Goal: Connect with others: Find specific page/section

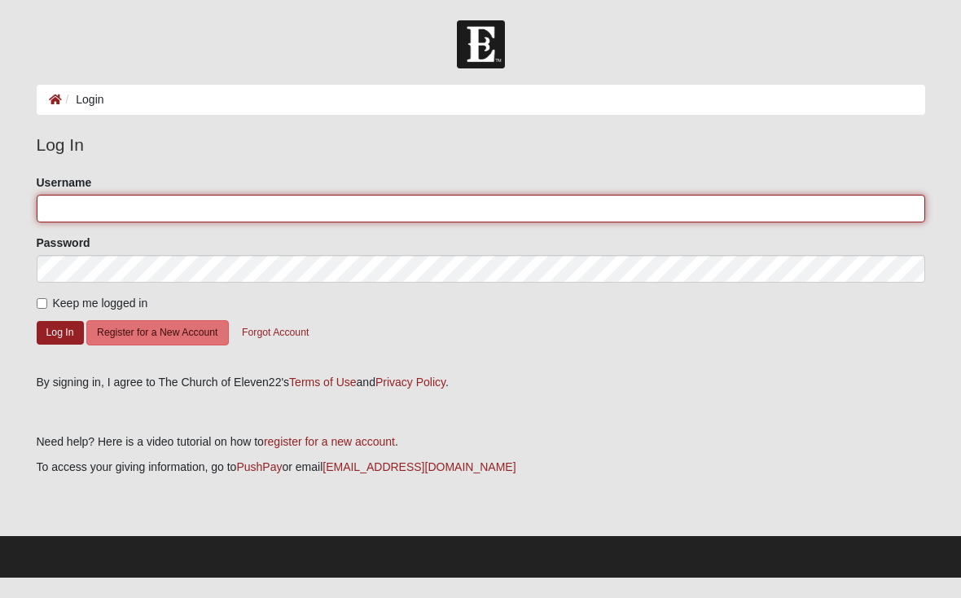
click at [61, 213] on input "Username" at bounding box center [481, 209] width 889 height 28
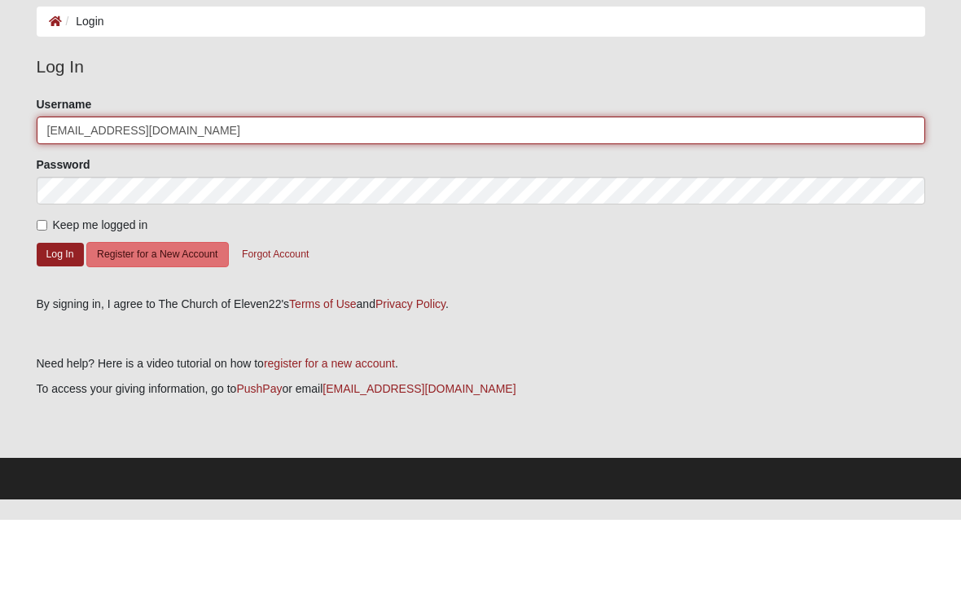
type input "[EMAIL_ADDRESS][DOMAIN_NAME]"
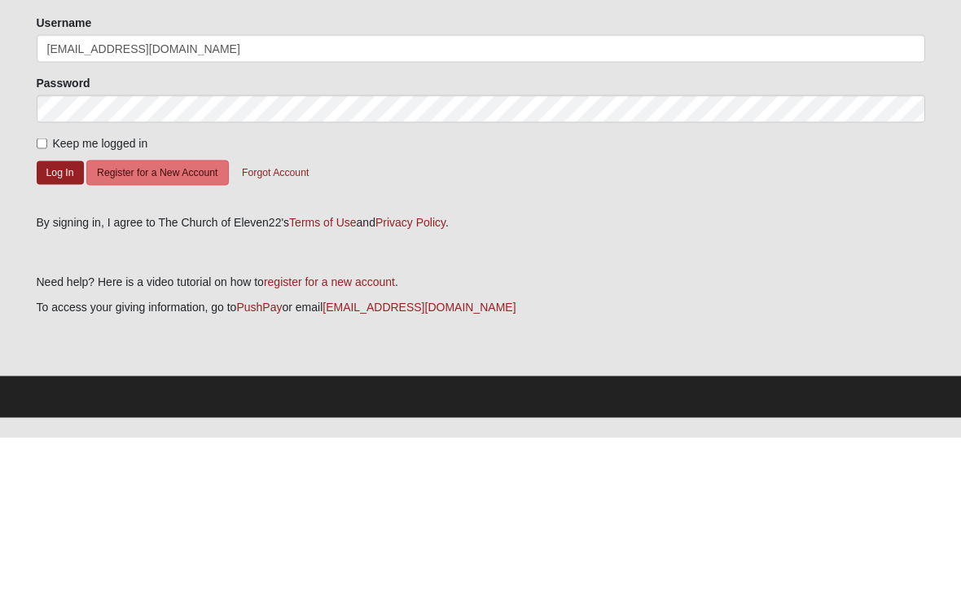
click at [47, 298] on input "Keep me logged in" at bounding box center [42, 303] width 11 height 11
checkbox input "true"
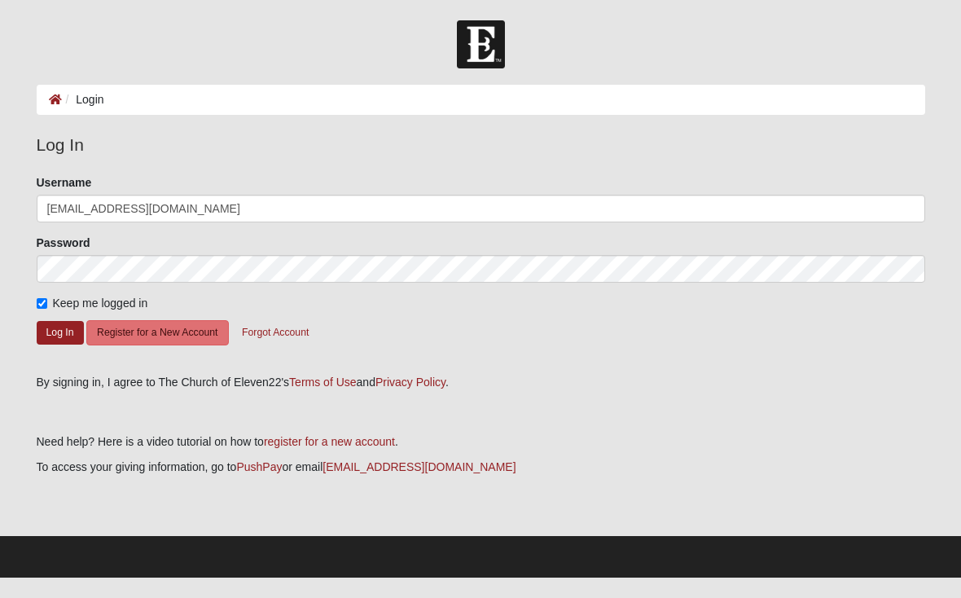
click at [65, 337] on button "Log In" at bounding box center [60, 333] width 47 height 24
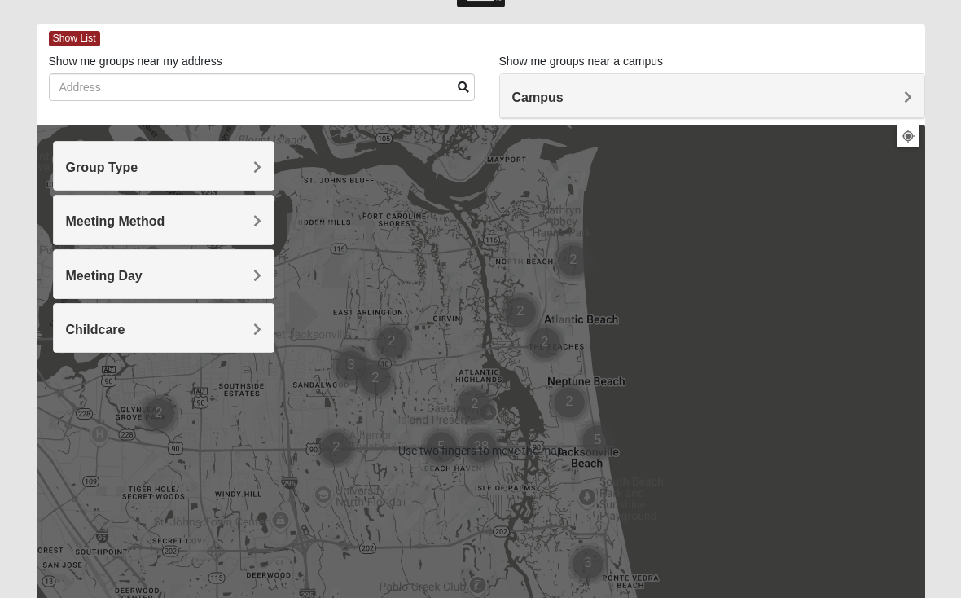
scroll to position [48, 0]
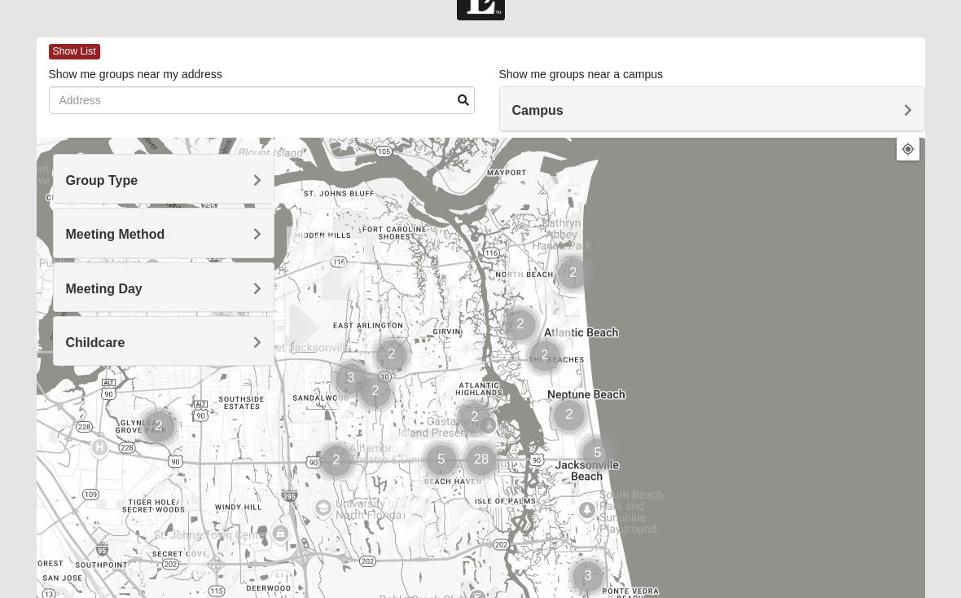
click at [208, 227] on h4 "Meeting Method" at bounding box center [164, 233] width 196 height 15
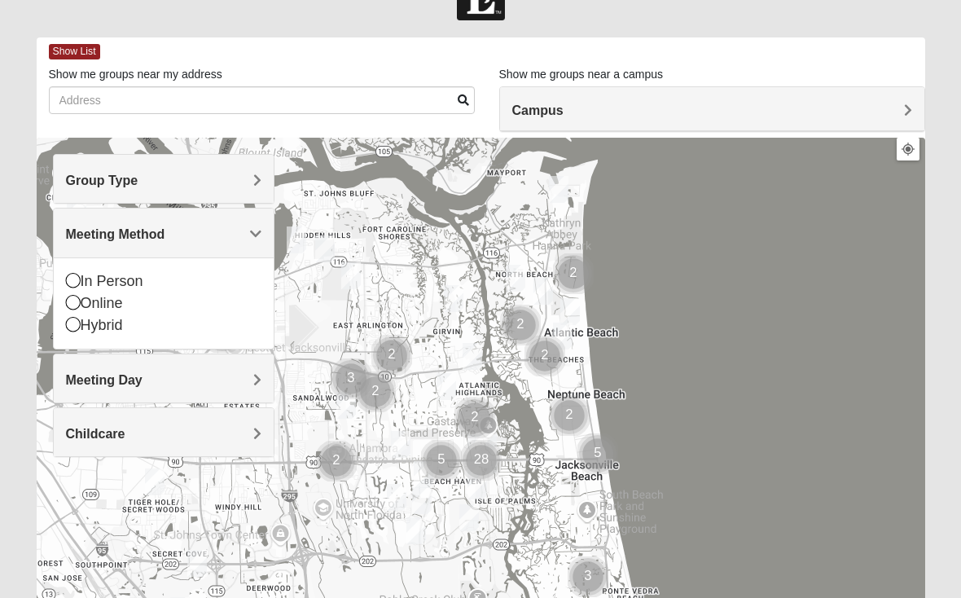
click at [77, 305] on icon at bounding box center [73, 302] width 15 height 15
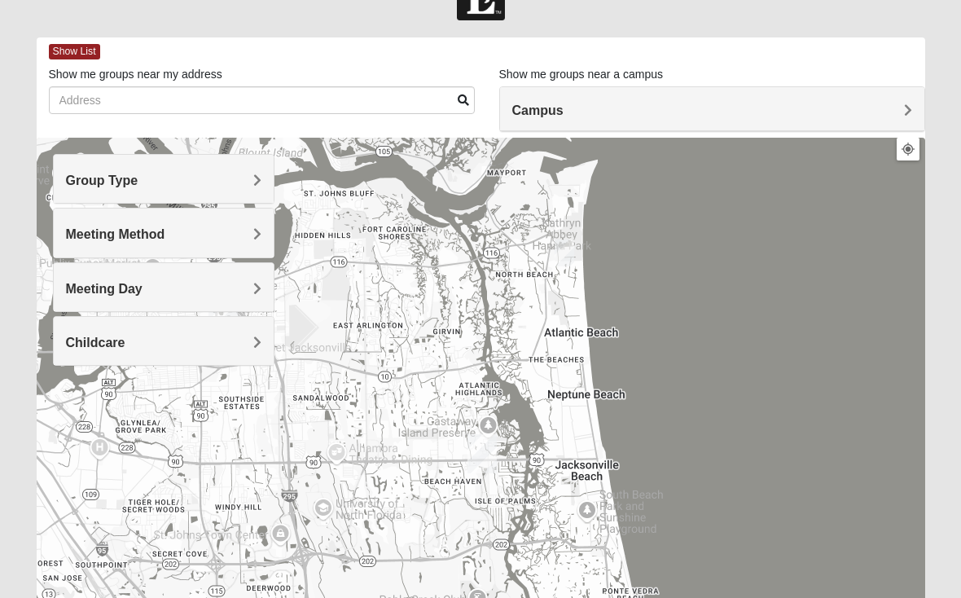
click at [206, 178] on h4 "Group Type" at bounding box center [164, 180] width 196 height 15
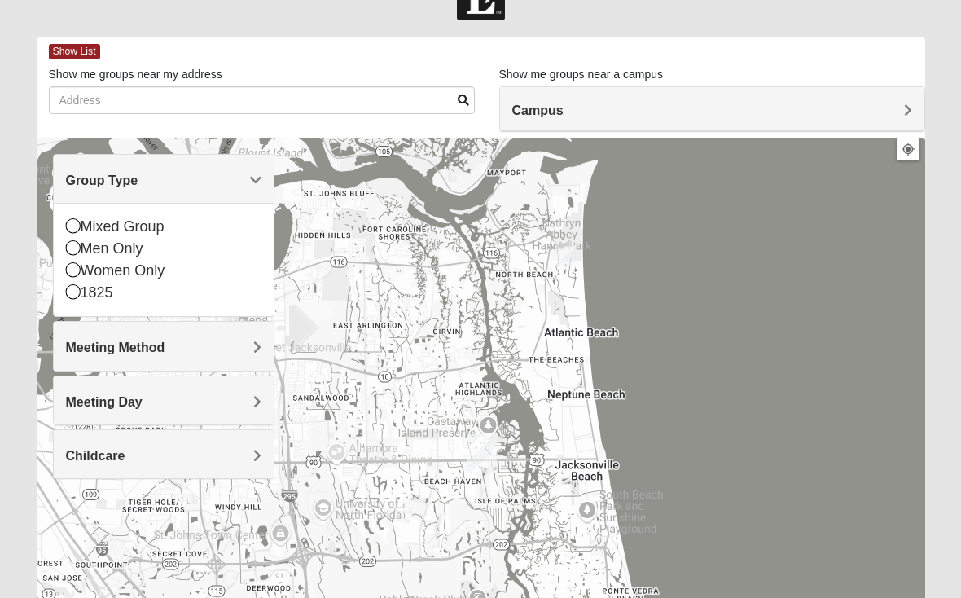
click at [70, 223] on icon at bounding box center [73, 225] width 15 height 15
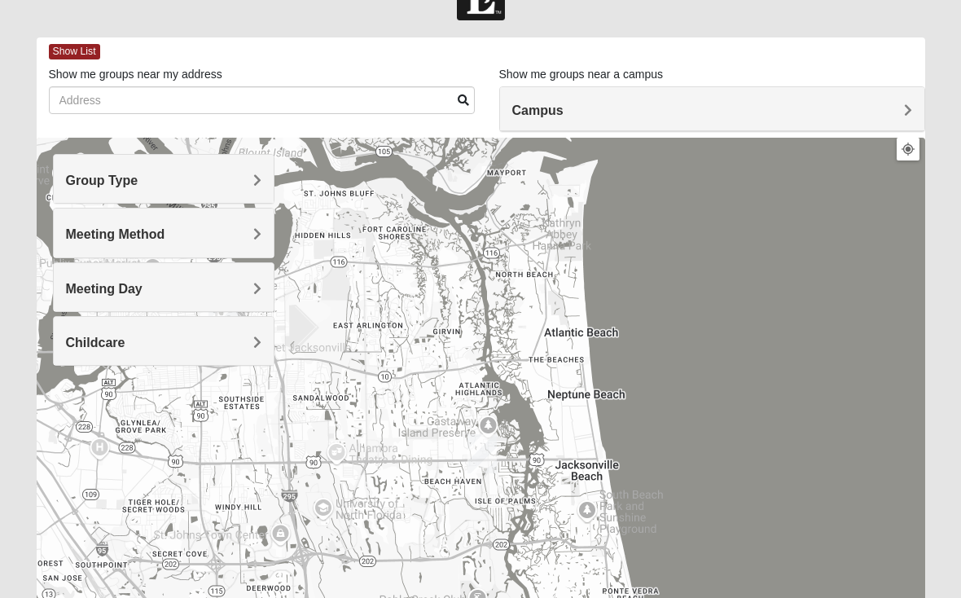
click at [201, 283] on h4 "Meeting Day" at bounding box center [164, 288] width 196 height 15
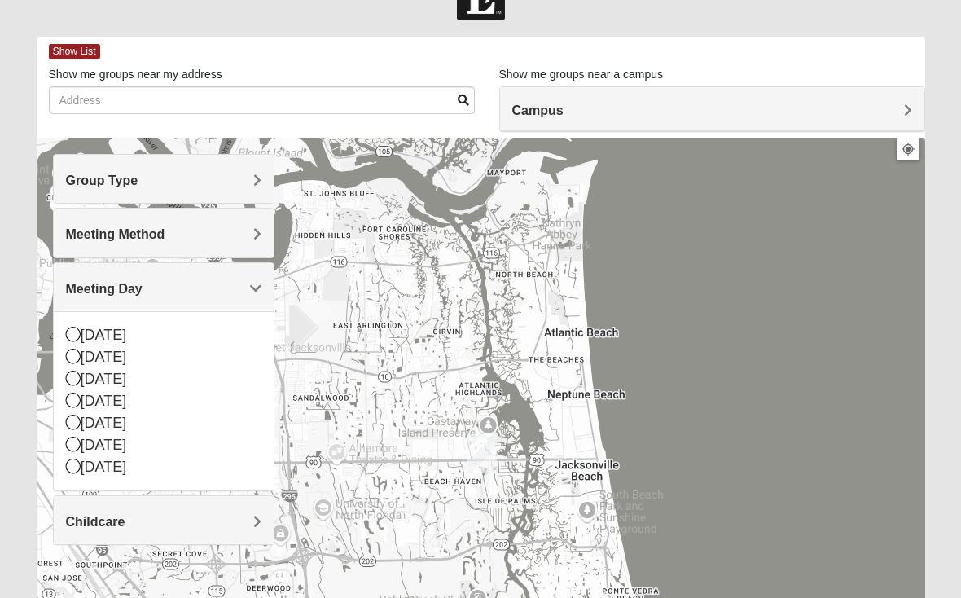
click at [245, 283] on h4 "Meeting Day" at bounding box center [164, 288] width 196 height 15
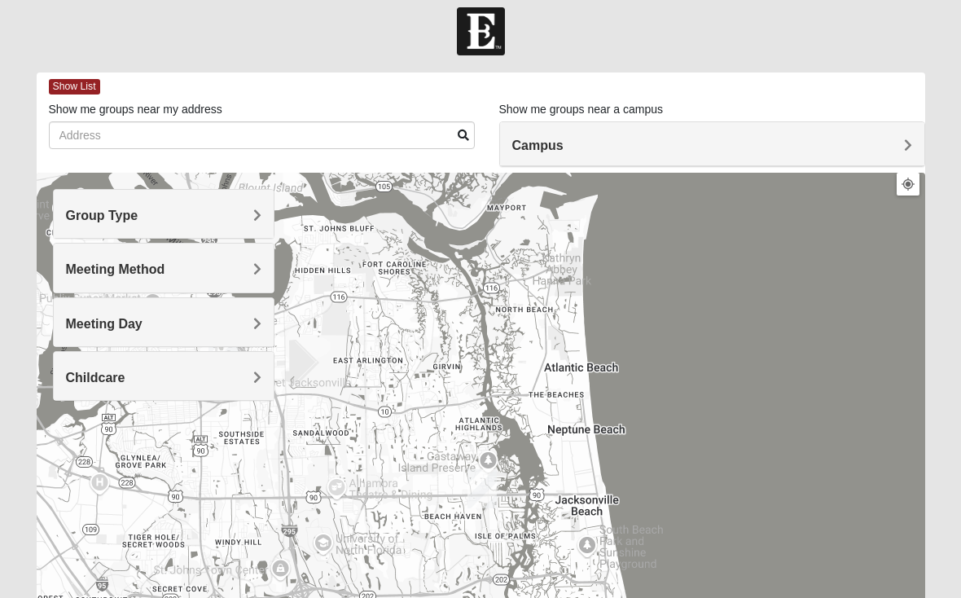
scroll to position [4, 0]
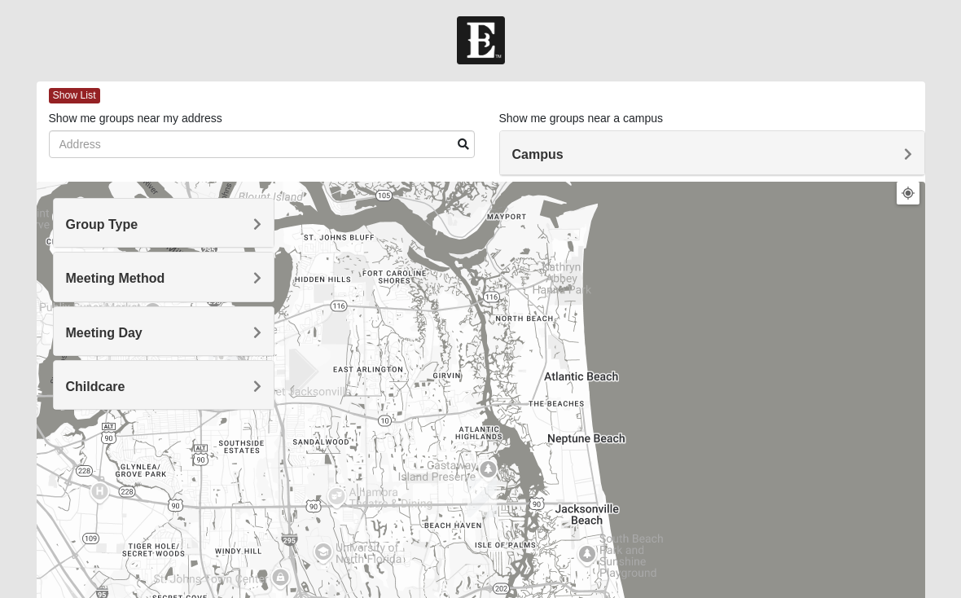
click at [871, 119] on div "Show me groups near a campus Campus [GEOGRAPHIC_DATA] [GEOGRAPHIC_DATA] [GEOGRA…" at bounding box center [712, 120] width 426 height 20
click at [862, 160] on h4 "Campus" at bounding box center [712, 154] width 400 height 15
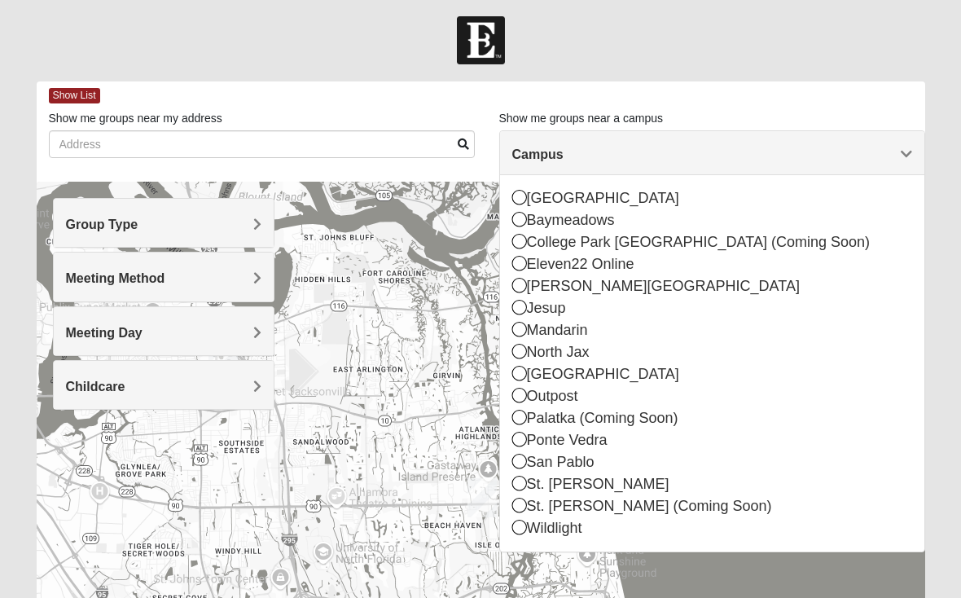
click at [526, 198] on div "[GEOGRAPHIC_DATA]" at bounding box center [712, 198] width 400 height 22
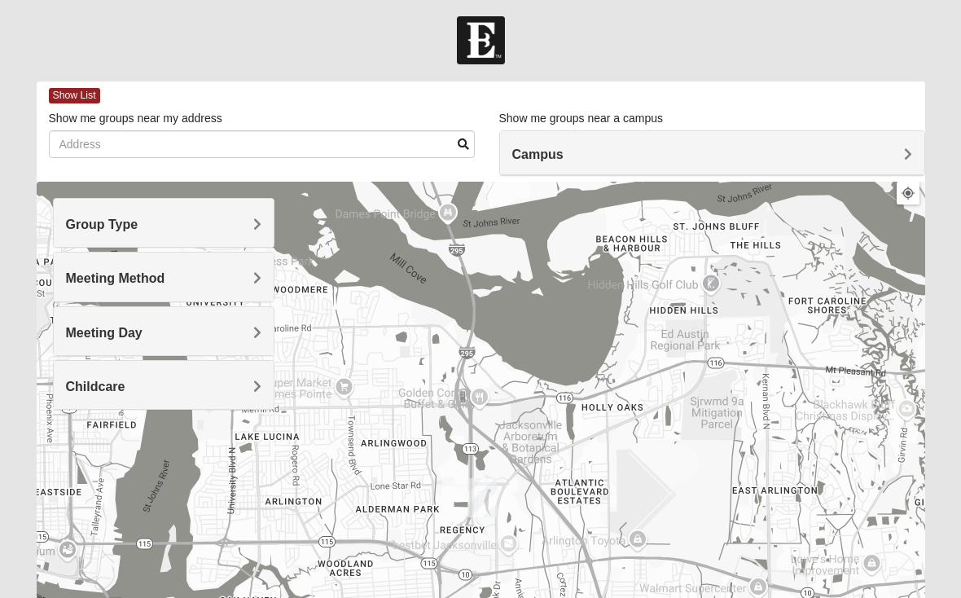
click at [893, 141] on div "Campus" at bounding box center [712, 153] width 424 height 44
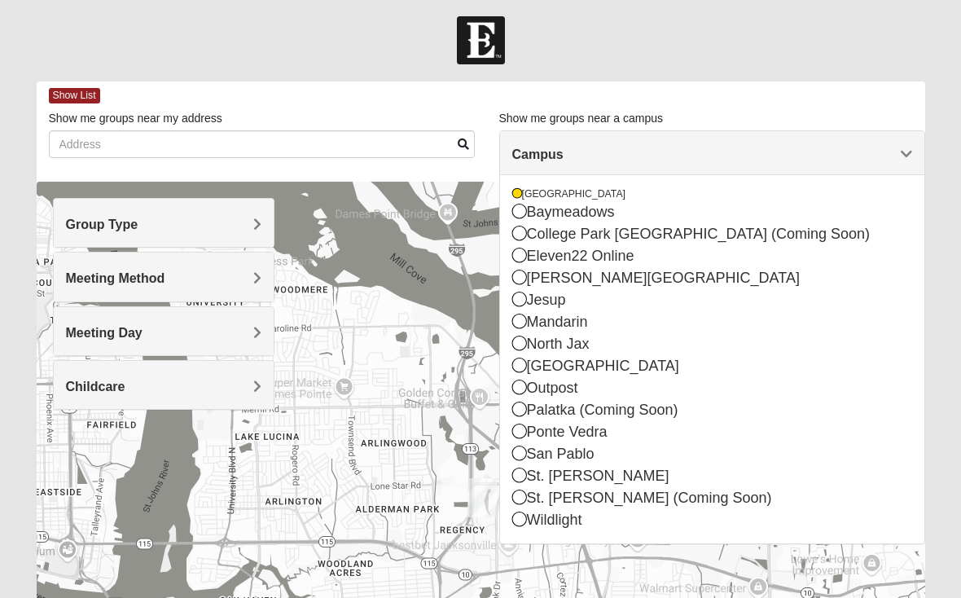
click at [523, 196] on div "[GEOGRAPHIC_DATA]" at bounding box center [712, 194] width 400 height 14
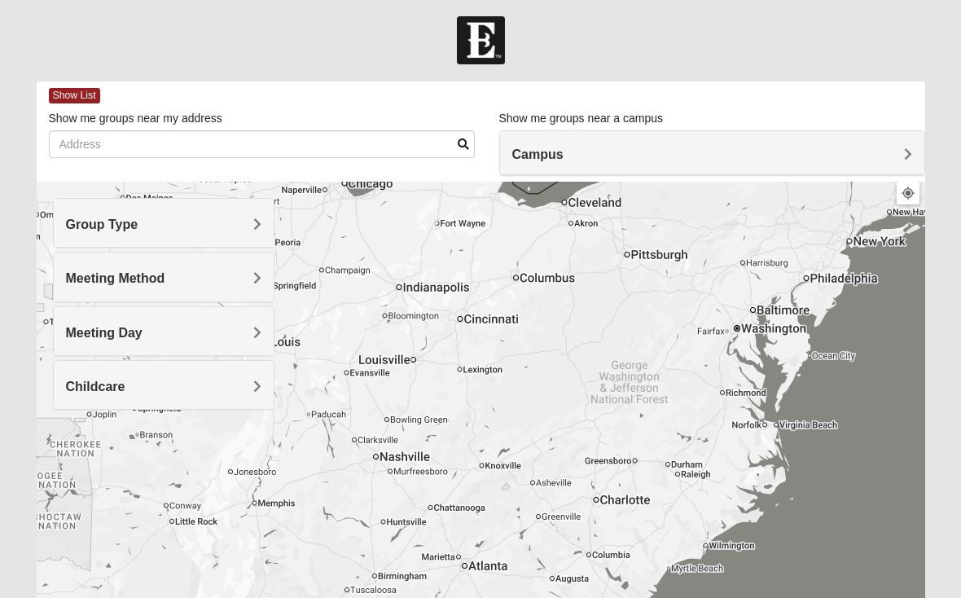
click at [770, 432] on div at bounding box center [481, 508] width 889 height 652
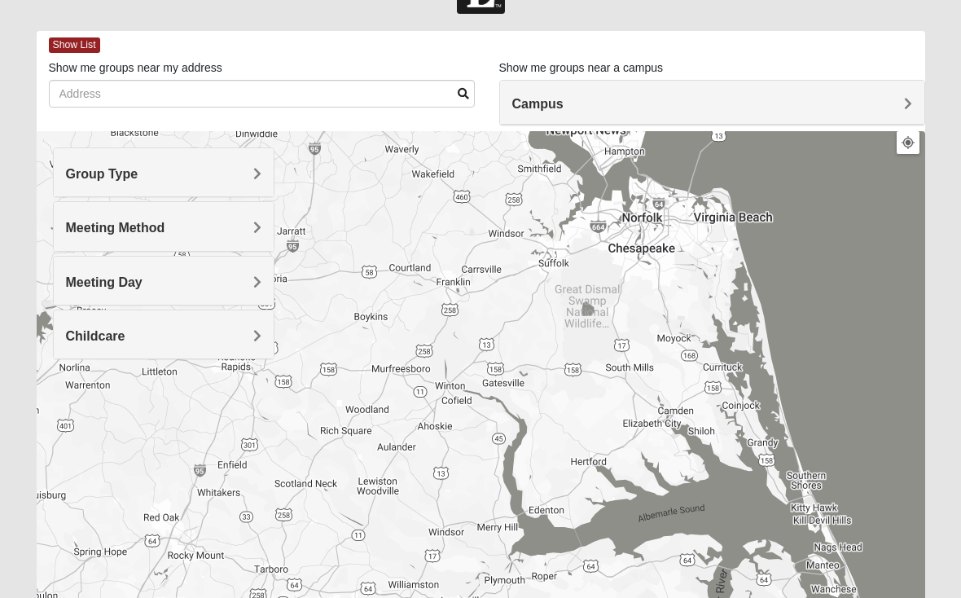
scroll to position [0, 0]
